Goal: Transaction & Acquisition: Download file/media

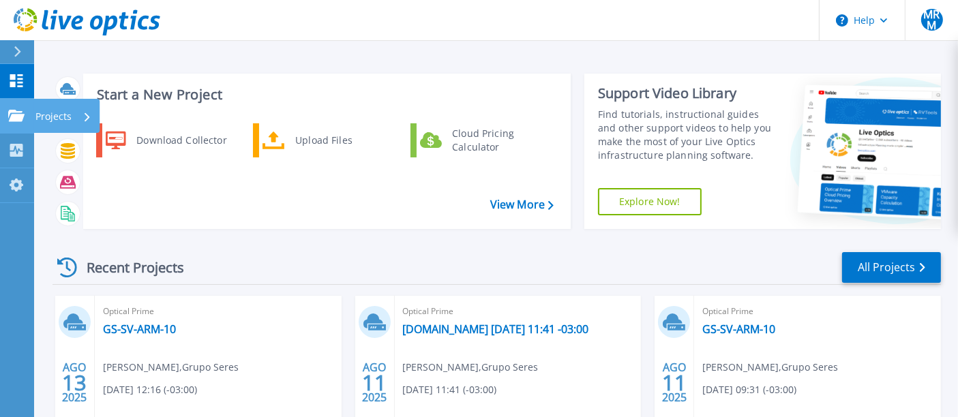
click at [27, 119] on link "Projects Projects" at bounding box center [17, 116] width 34 height 35
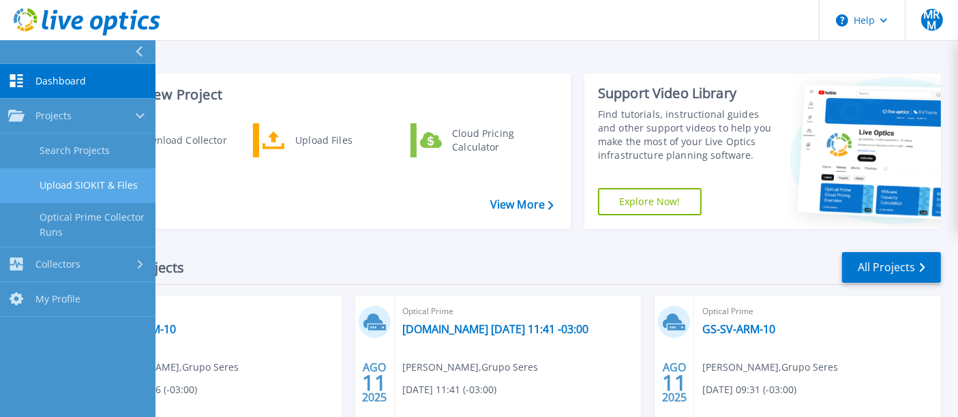
click at [126, 185] on link "Upload SIOKIT & Files" at bounding box center [77, 185] width 155 height 35
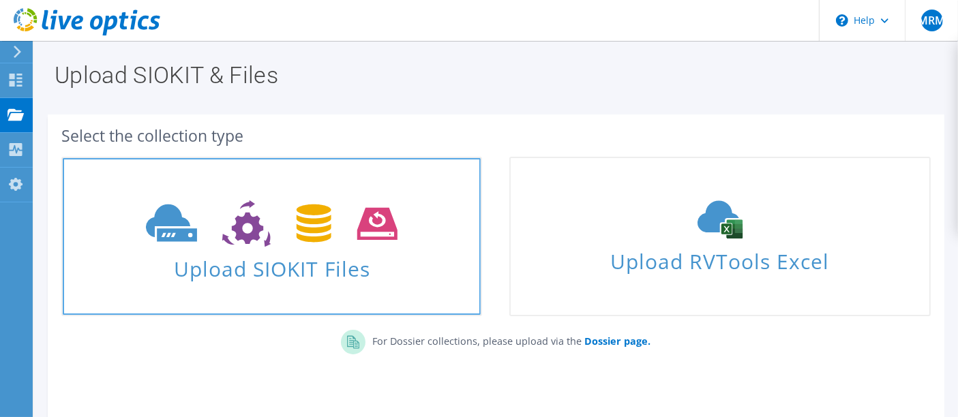
click at [328, 228] on use at bounding box center [271, 223] width 251 height 47
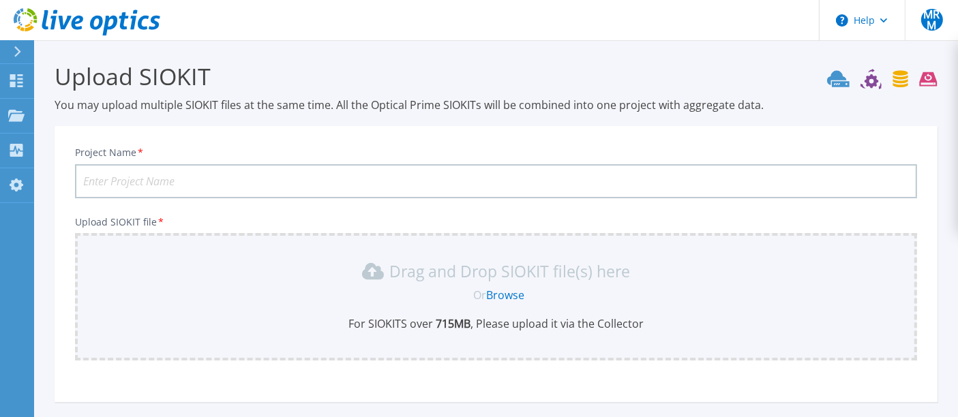
click at [253, 185] on input "Project Name *" at bounding box center [496, 181] width 842 height 34
type input "10.1.1.13"
click at [506, 328] on p "For SIOKITS over 715 MB , Please upload it via the Collector" at bounding box center [495, 323] width 825 height 15
click at [511, 290] on link "Browse" at bounding box center [505, 295] width 38 height 15
click at [19, 81] on icon at bounding box center [16, 80] width 16 height 13
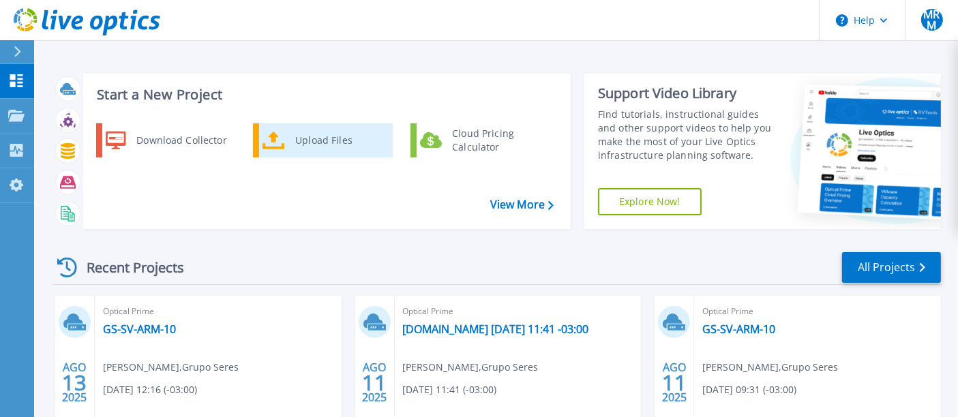
click at [309, 139] on div "Upload Files" at bounding box center [338, 140] width 101 height 27
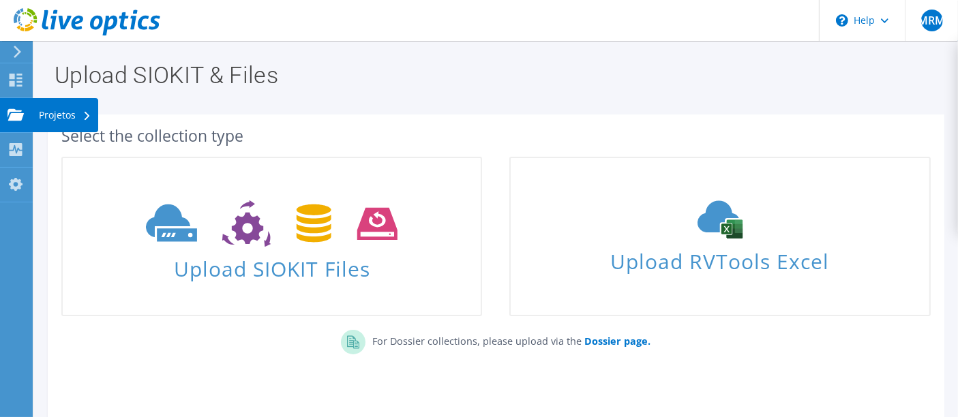
click at [58, 110] on div "Projetos" at bounding box center [65, 115] width 66 height 34
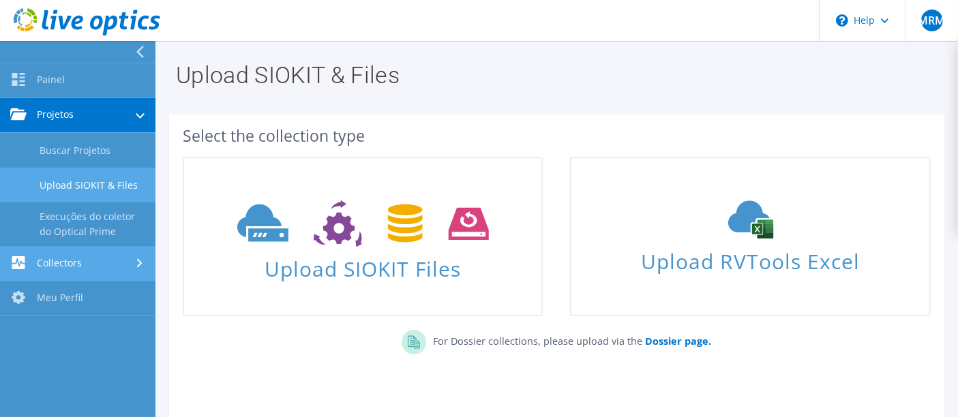
click at [105, 257] on link "Collectors" at bounding box center [77, 264] width 155 height 35
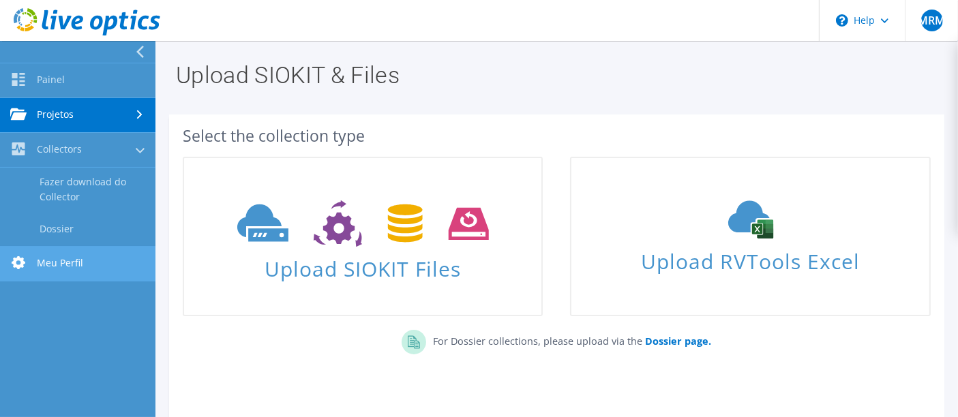
click at [89, 254] on link "Meu Perfil" at bounding box center [77, 264] width 155 height 35
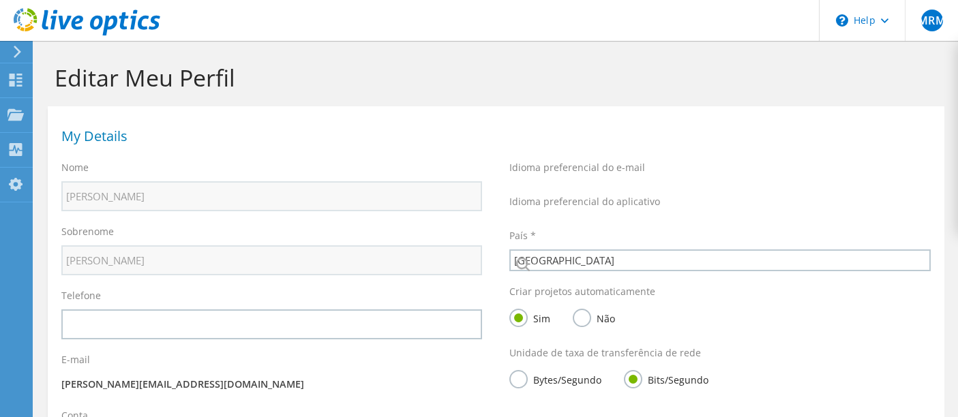
select select "30"
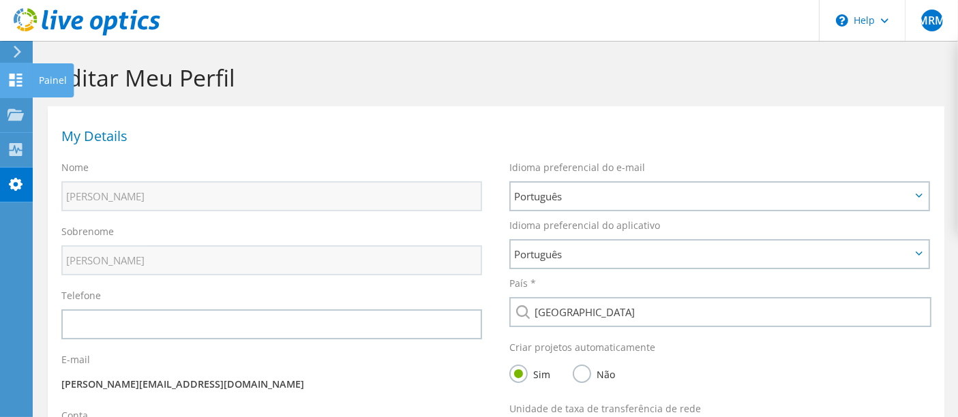
click at [18, 76] on use at bounding box center [16, 80] width 13 height 13
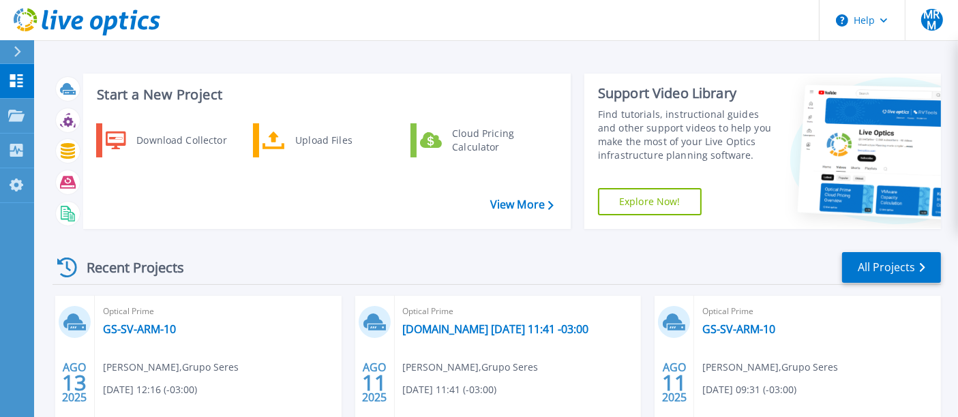
drag, startPoint x: 84, startPoint y: 34, endPoint x: 93, endPoint y: 25, distance: 13.0
click at [84, 34] on icon at bounding box center [87, 22] width 147 height 28
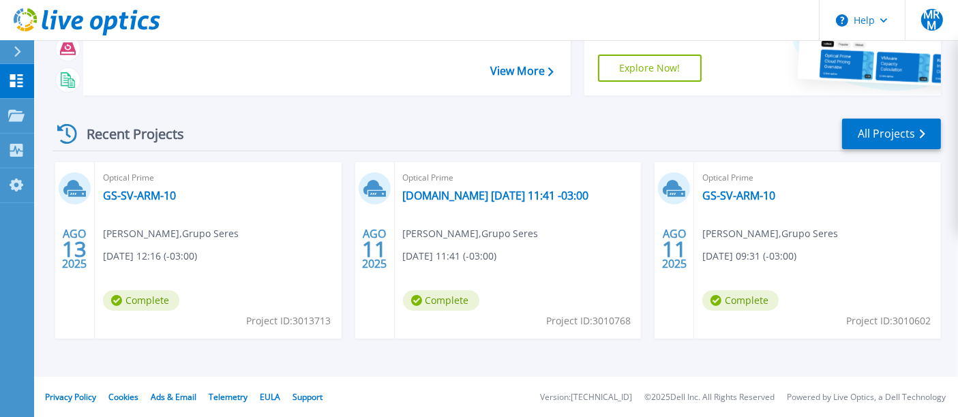
scroll to position [58, 0]
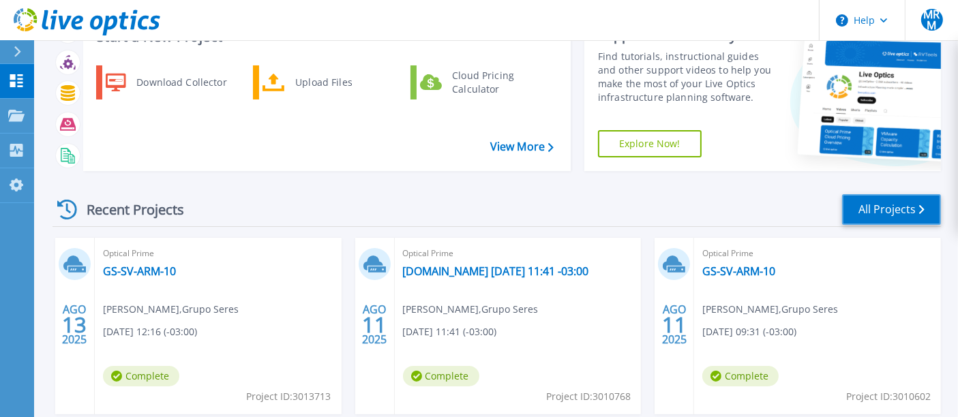
click at [878, 201] on link "All Projects" at bounding box center [891, 209] width 99 height 31
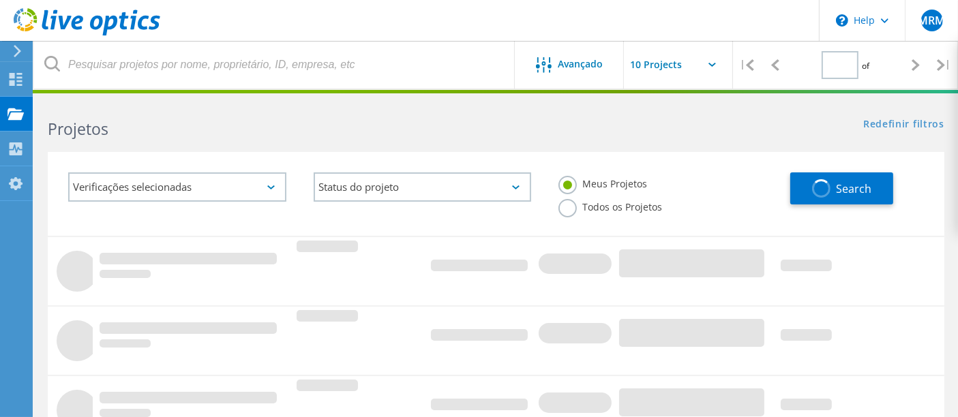
type input "1"
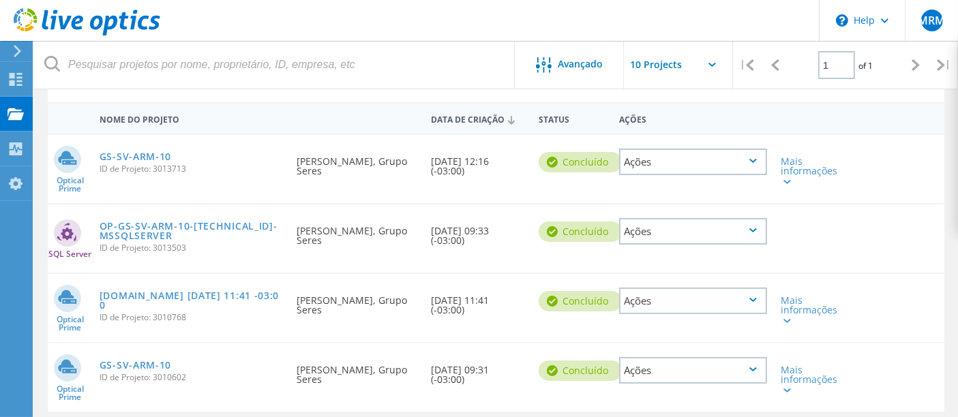
scroll to position [58, 0]
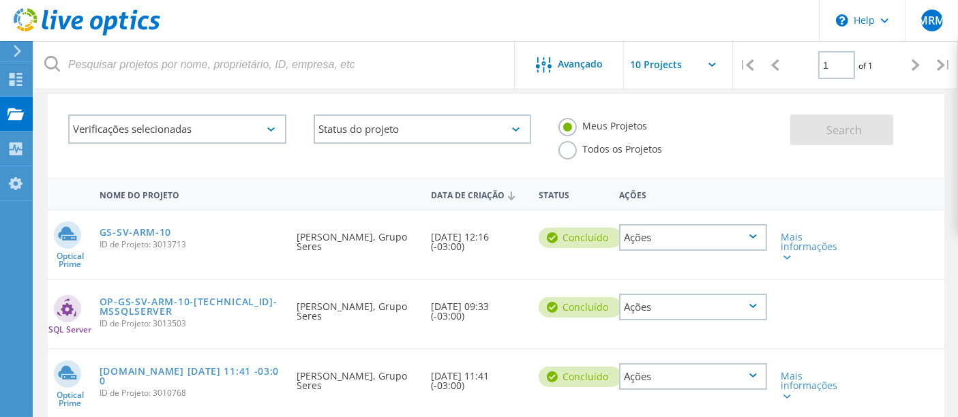
click at [16, 49] on icon at bounding box center [17, 51] width 10 height 12
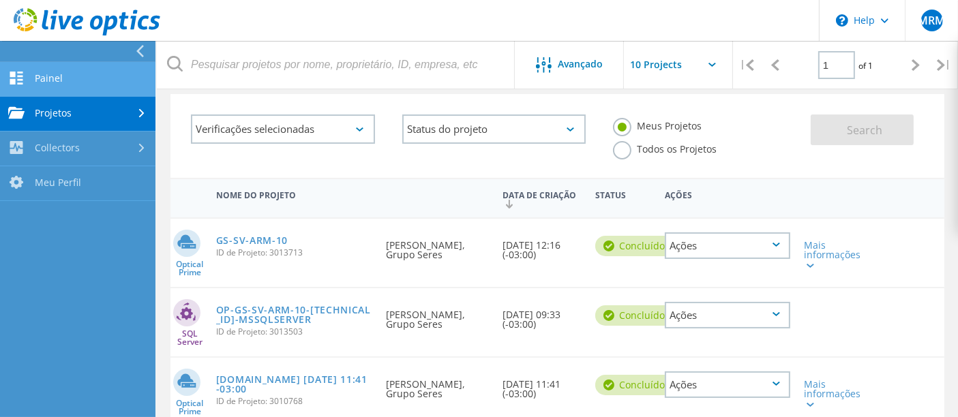
click at [103, 71] on link "Painel" at bounding box center [77, 79] width 155 height 35
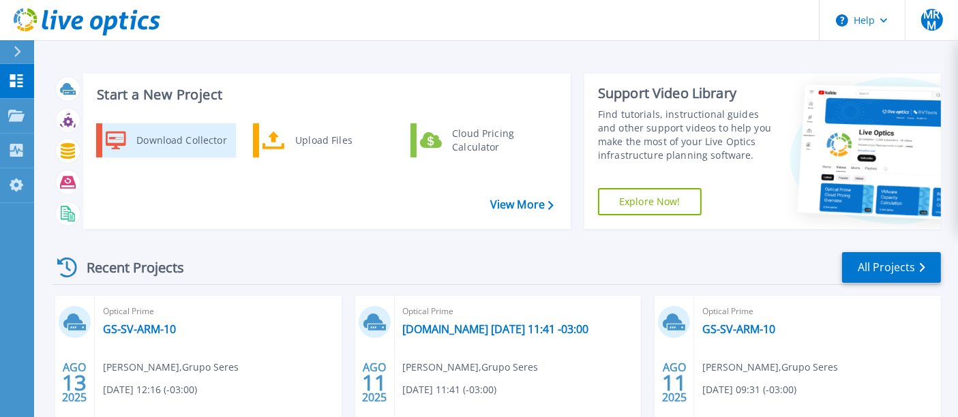
click at [142, 143] on div "Download Collector" at bounding box center [180, 140] width 103 height 27
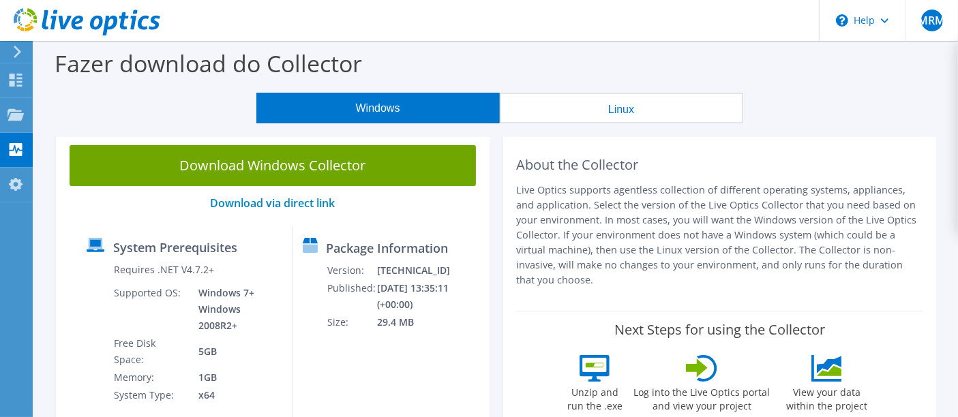
click at [645, 110] on button "Linux" at bounding box center [621, 108] width 243 height 31
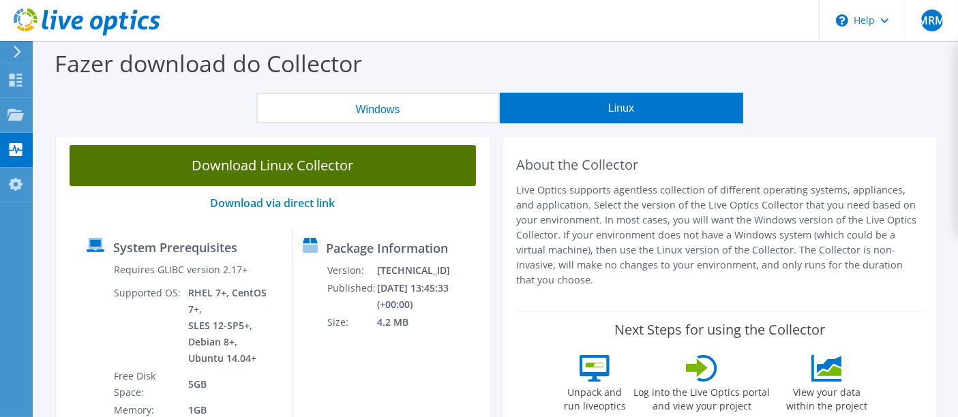
click at [309, 166] on link "Download Linux Collector" at bounding box center [273, 165] width 406 height 41
